Goal: Information Seeking & Learning: Stay updated

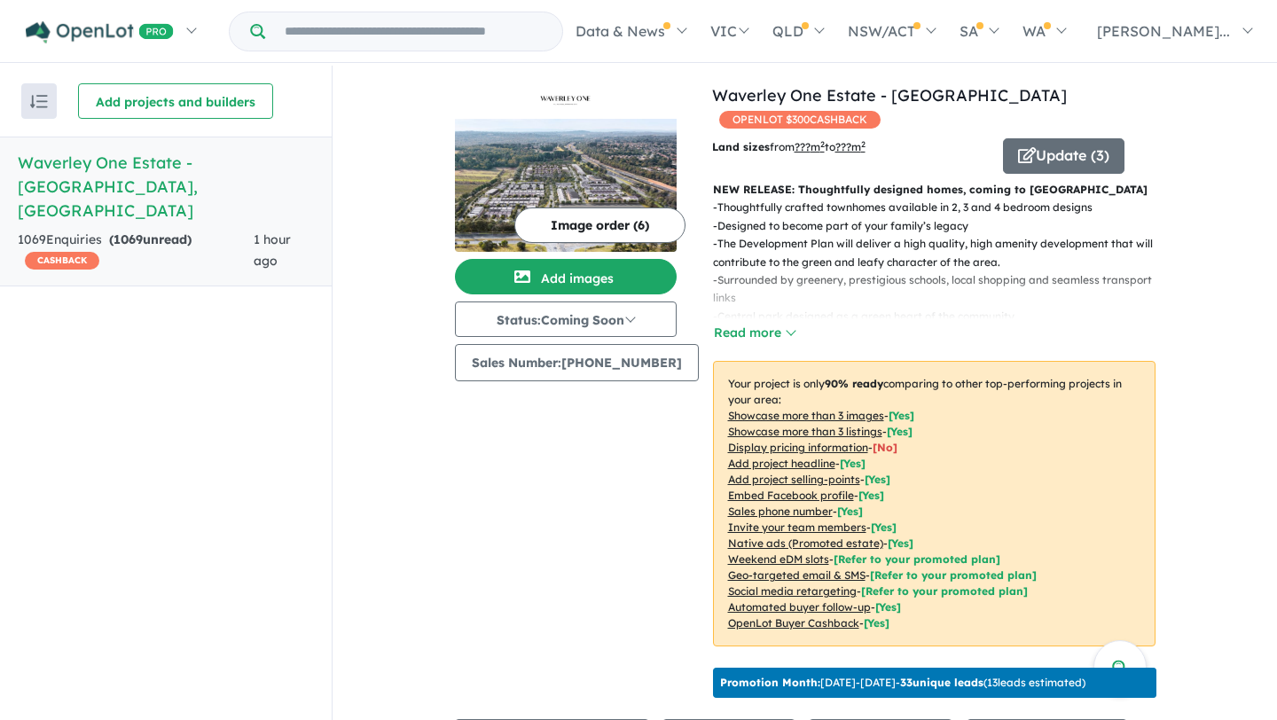
scroll to position [663, 0]
click at [266, 231] on span "1 minute ago" at bounding box center [270, 249] width 51 height 37
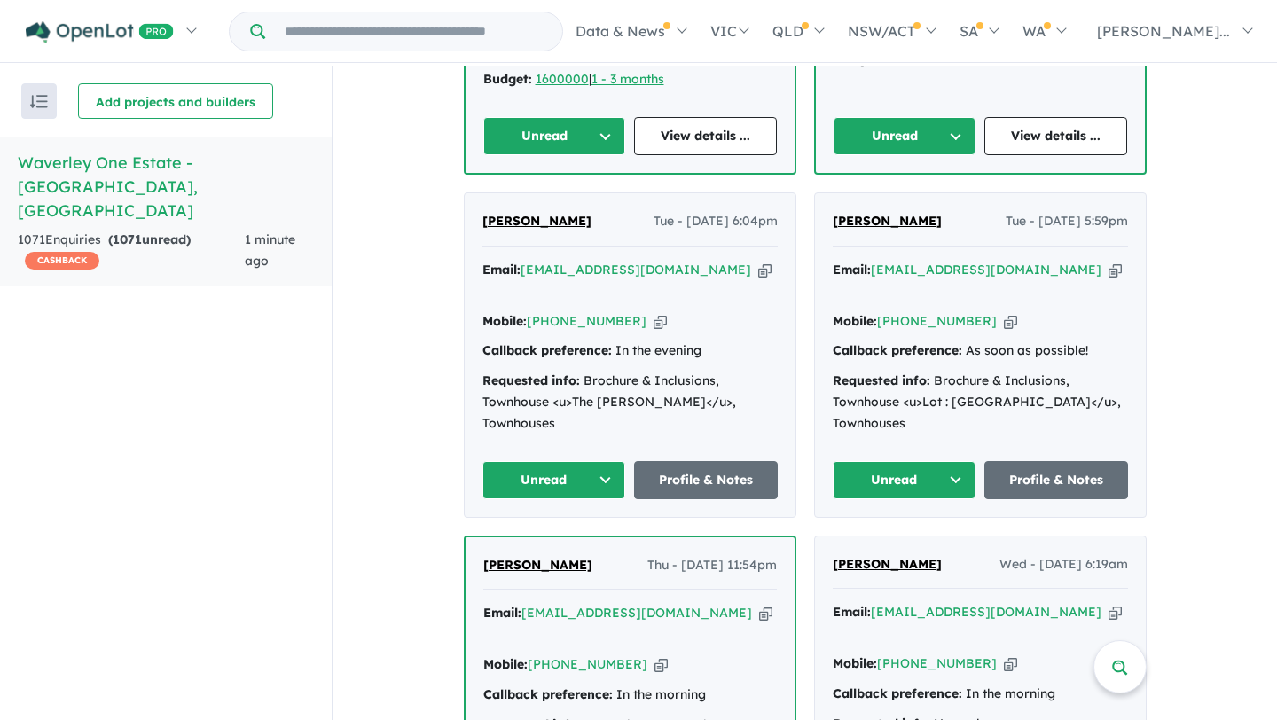
scroll to position [4515, 0]
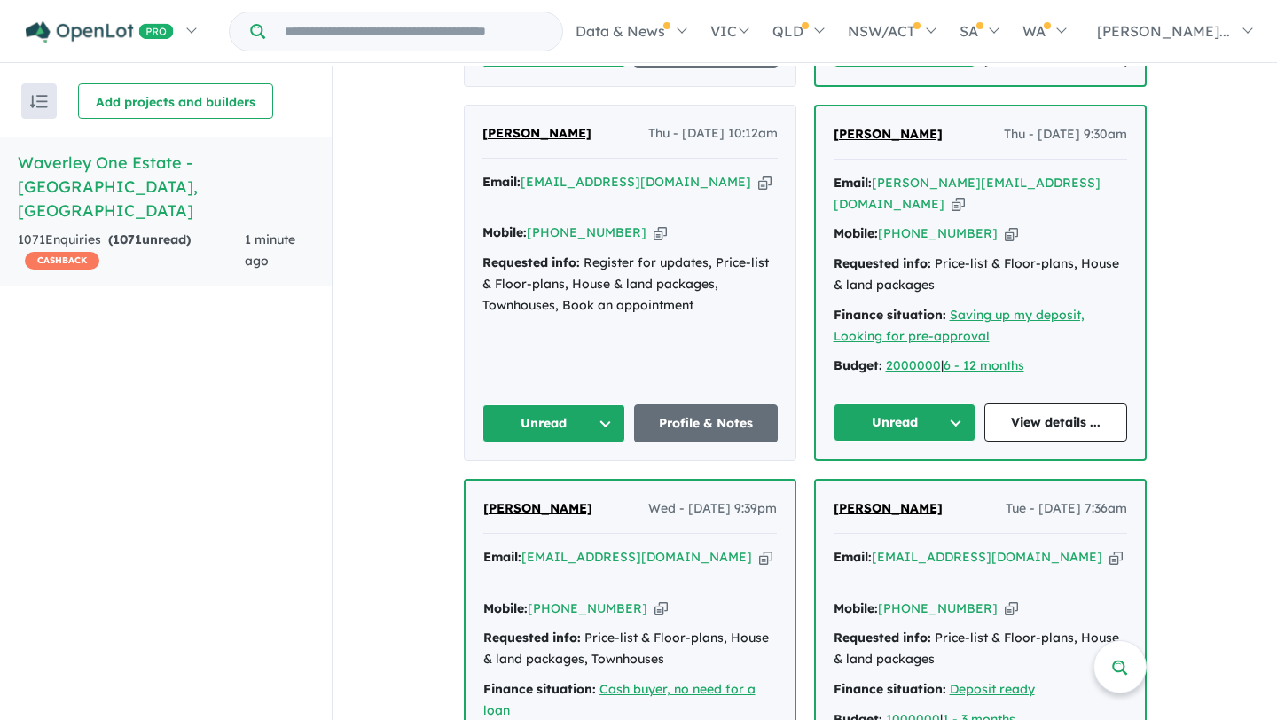
scroll to position [8006, 0]
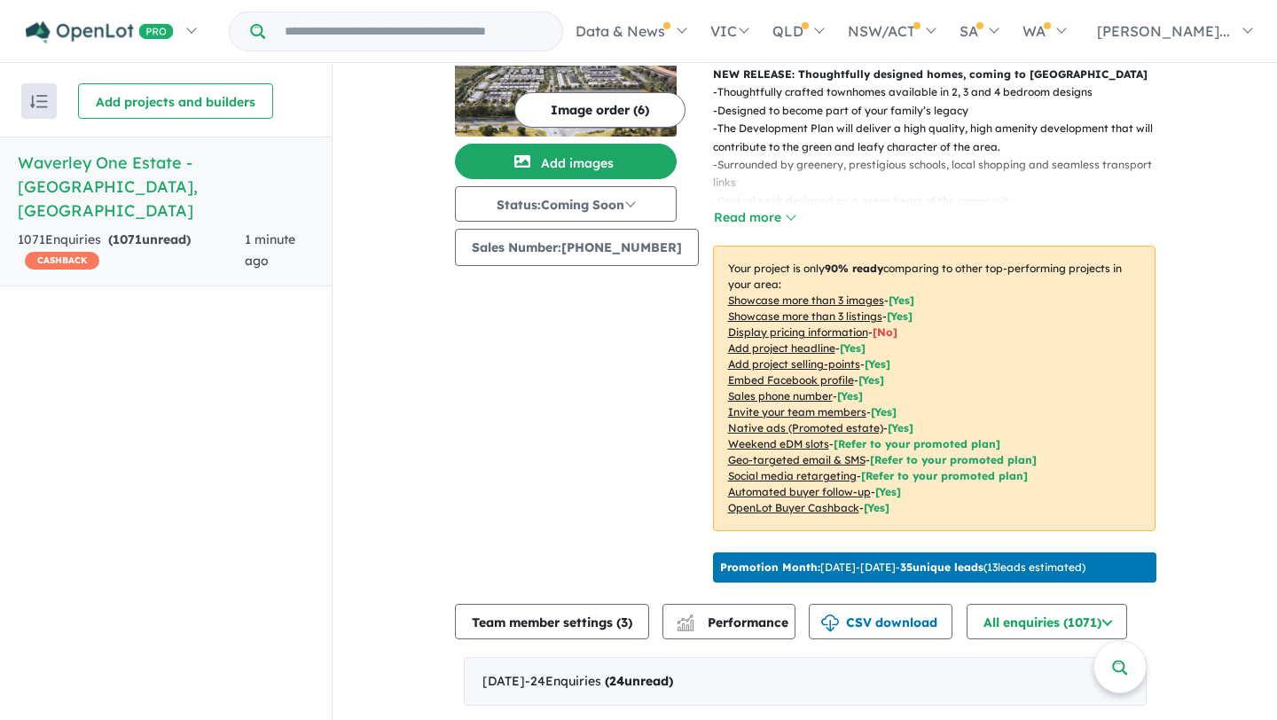
scroll to position [0, 0]
